Goal: Entertainment & Leisure: Consume media (video, audio)

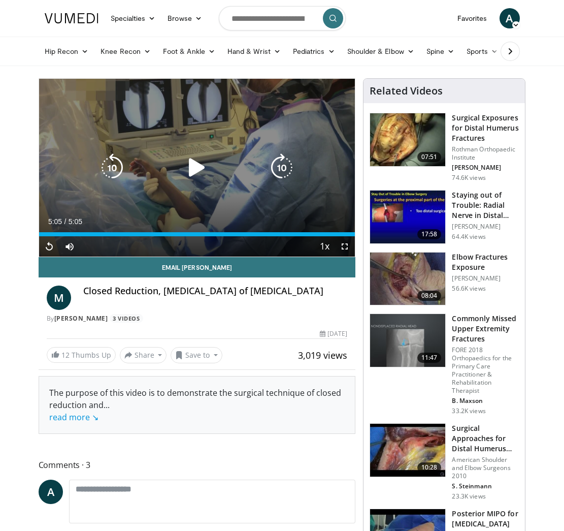
click at [191, 162] on icon "Video Player" at bounding box center [197, 167] width 28 height 28
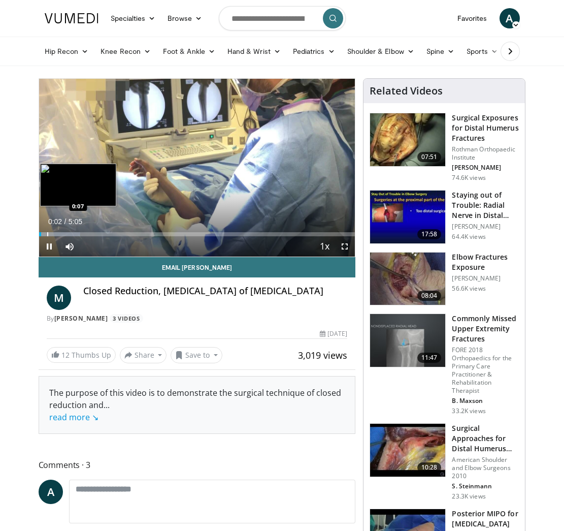
click at [48, 233] on div "Progress Bar" at bounding box center [47, 234] width 1 height 4
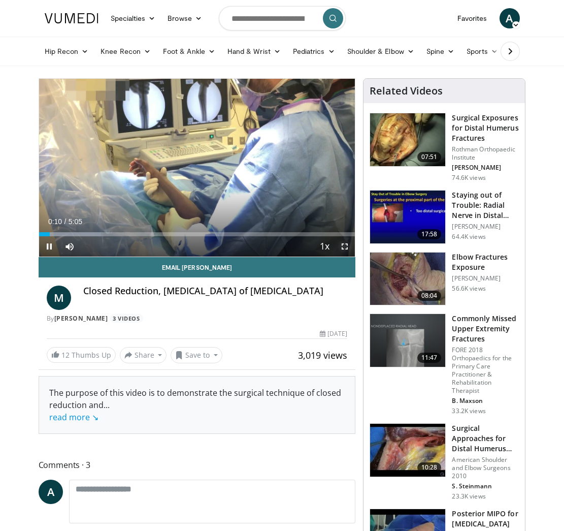
click at [349, 250] on span "Video Player" at bounding box center [345, 246] width 20 height 20
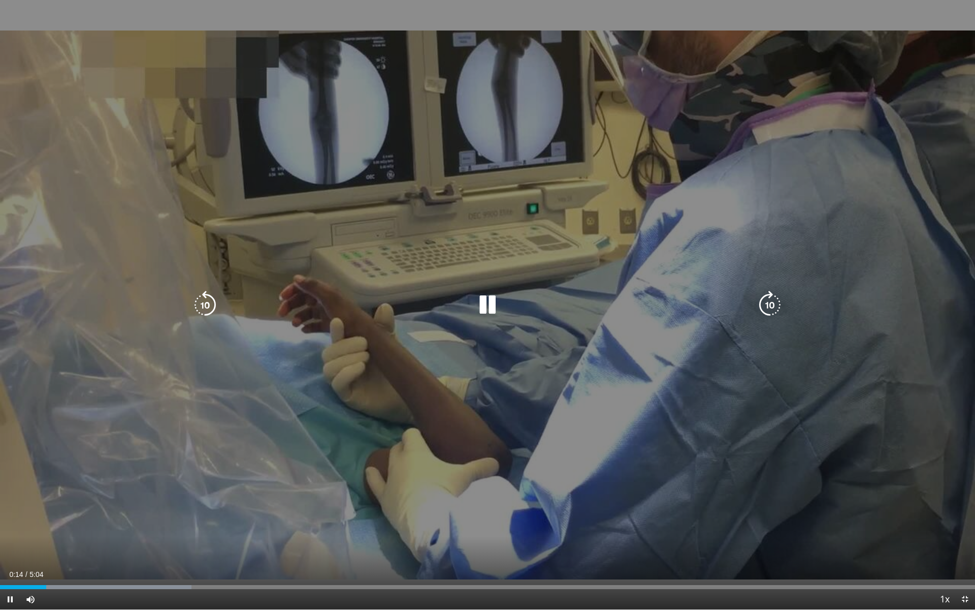
click at [564, 301] on icon "Video Player" at bounding box center [770, 305] width 28 height 28
click at [564, 302] on icon "Video Player" at bounding box center [770, 305] width 28 height 28
click at [492, 324] on div "40 seconds Tap to unmute" at bounding box center [487, 304] width 975 height 609
